Goal: Information Seeking & Learning: Learn about a topic

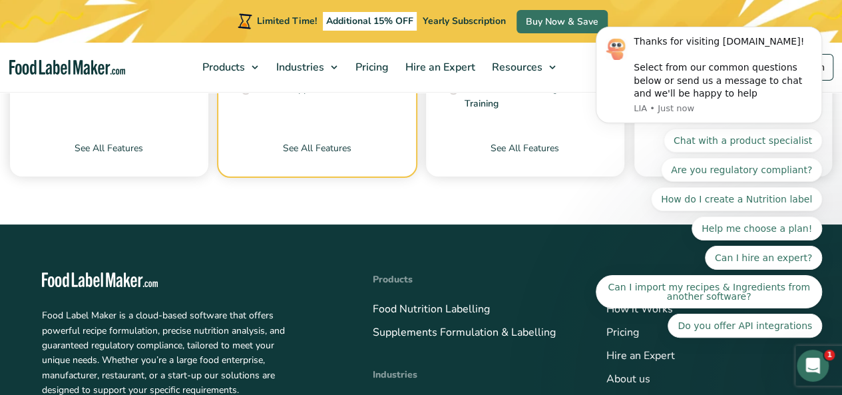
scroll to position [5104, 0]
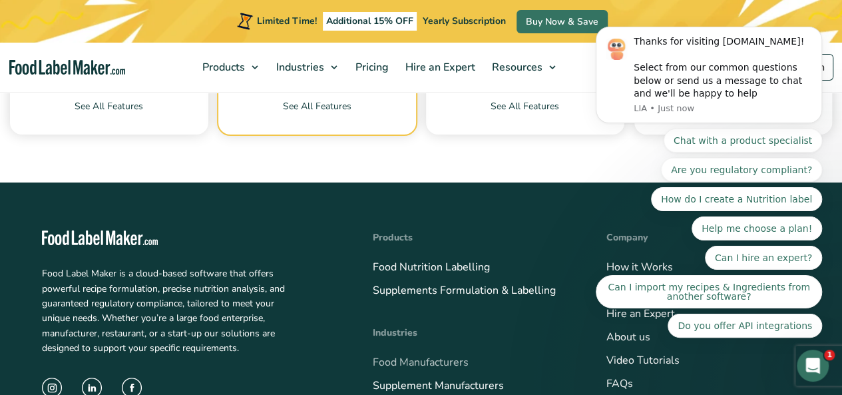
click at [419, 355] on link "Food Manufacturers" at bounding box center [421, 362] width 96 height 15
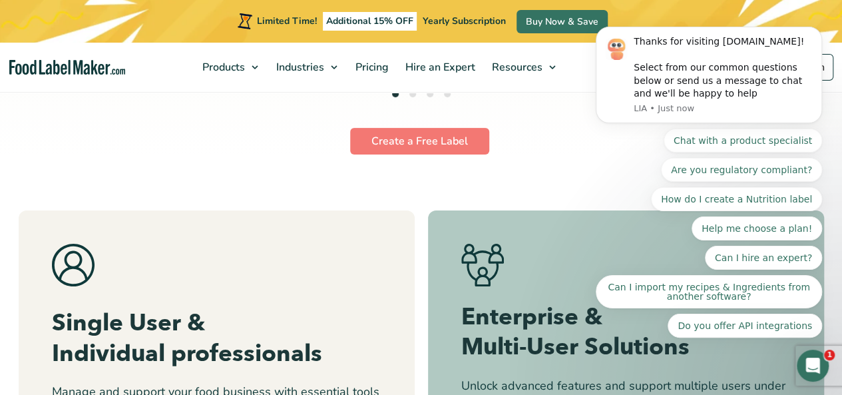
scroll to position [5262, 0]
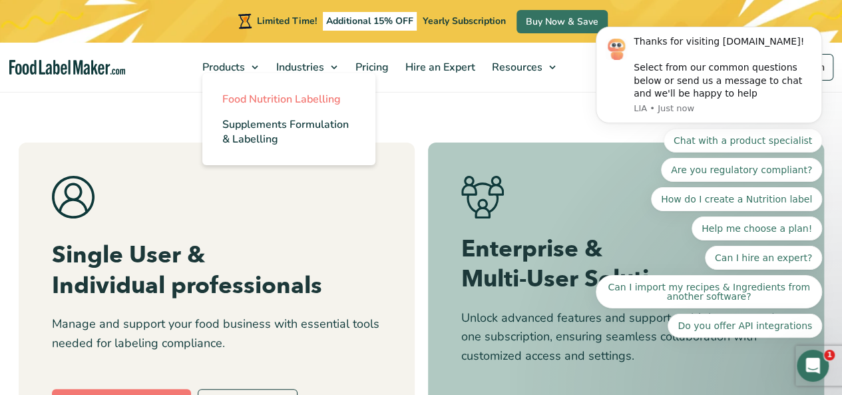
click at [245, 97] on span "Food Nutrition Labelling" at bounding box center [281, 99] width 118 height 15
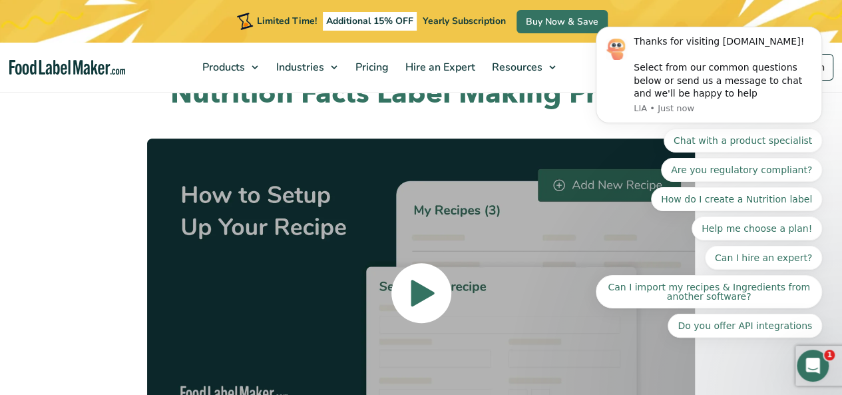
scroll to position [2929, 0]
